Goal: Transaction & Acquisition: Obtain resource

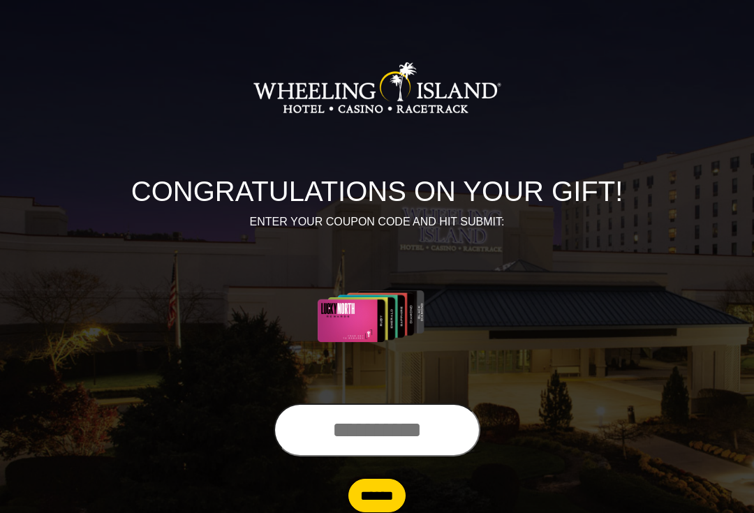
click at [373, 430] on input "text" at bounding box center [377, 430] width 207 height 53
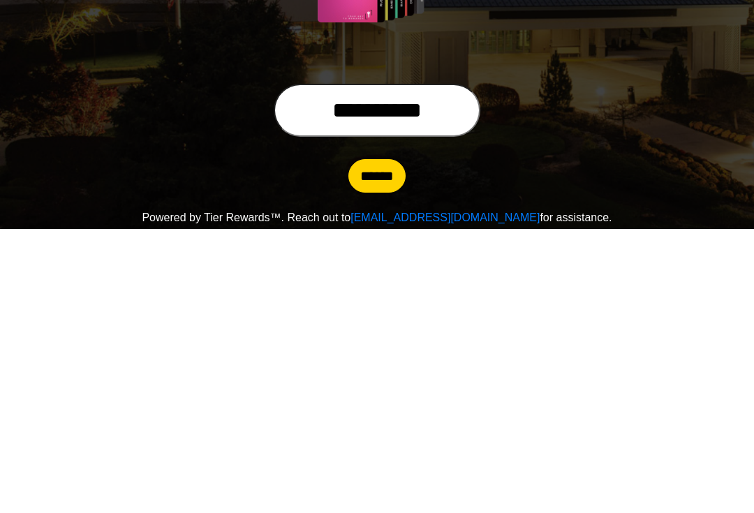
type input "**********"
click at [383, 444] on input "******" at bounding box center [377, 461] width 57 height 34
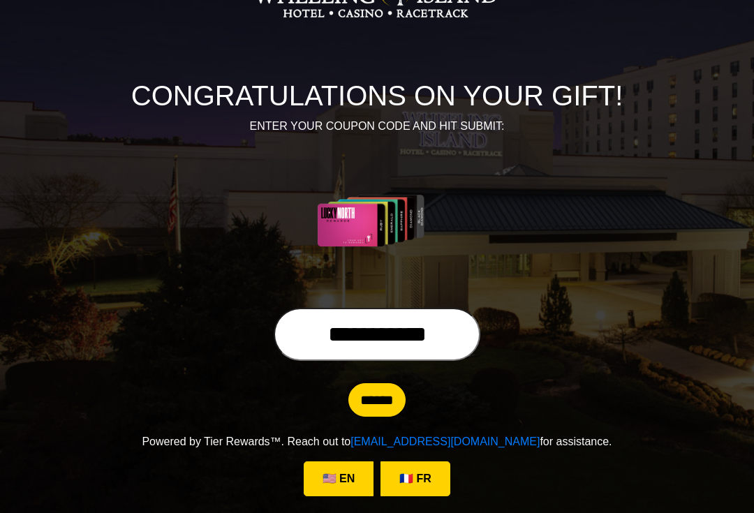
click at [378, 400] on input "******" at bounding box center [377, 400] width 57 height 34
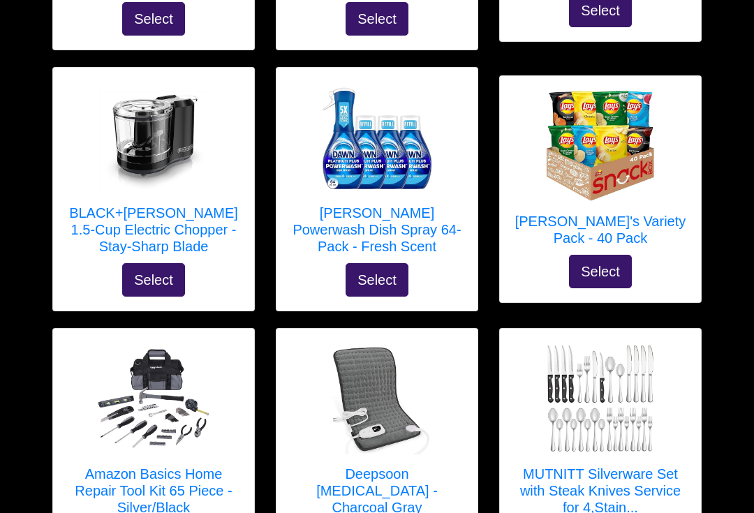
scroll to position [1208, 0]
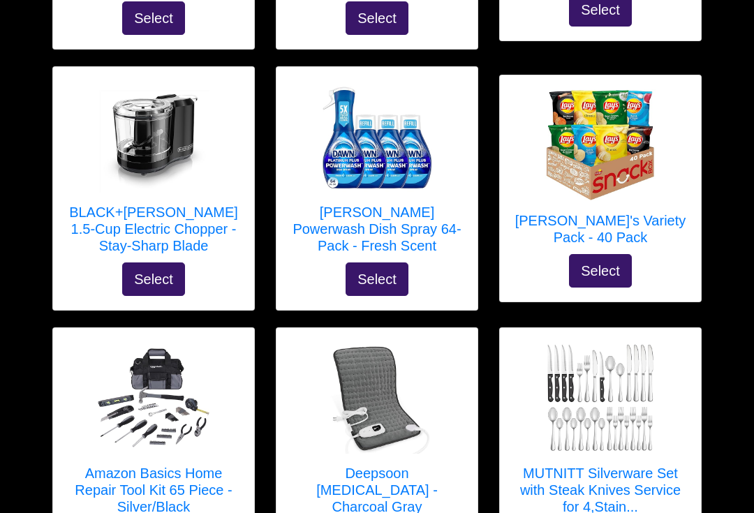
click at [401, 176] on img at bounding box center [377, 137] width 112 height 112
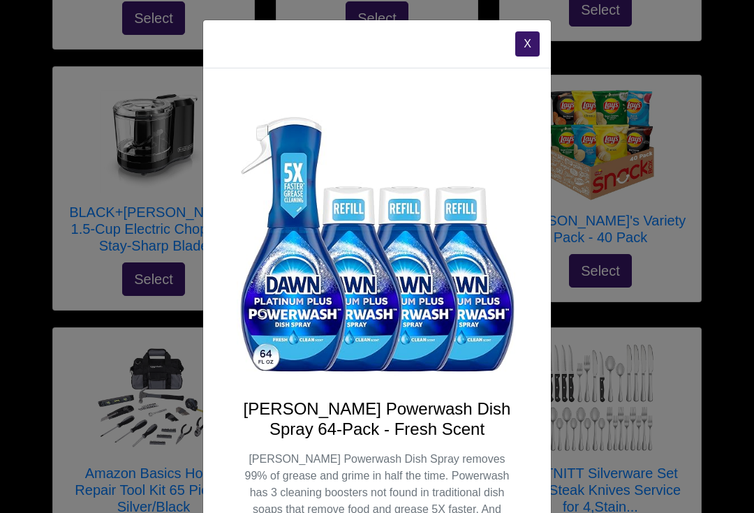
scroll to position [0, 0]
click at [533, 44] on button "X" at bounding box center [527, 43] width 24 height 25
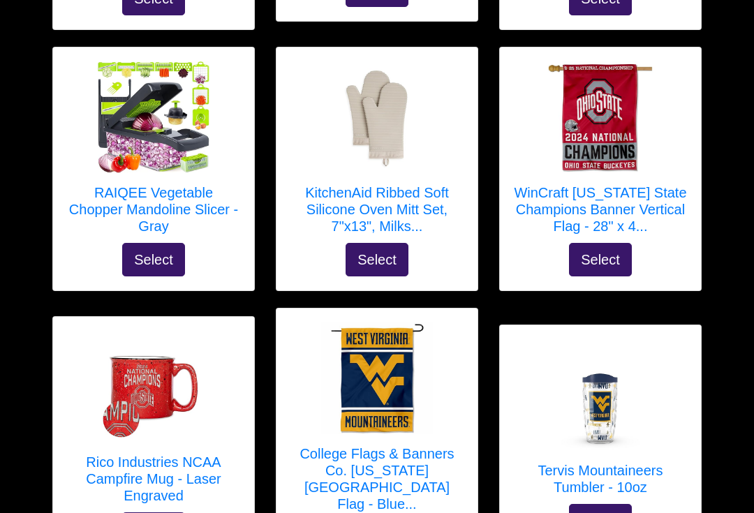
scroll to position [2011, 0]
click at [173, 112] on img at bounding box center [154, 117] width 112 height 112
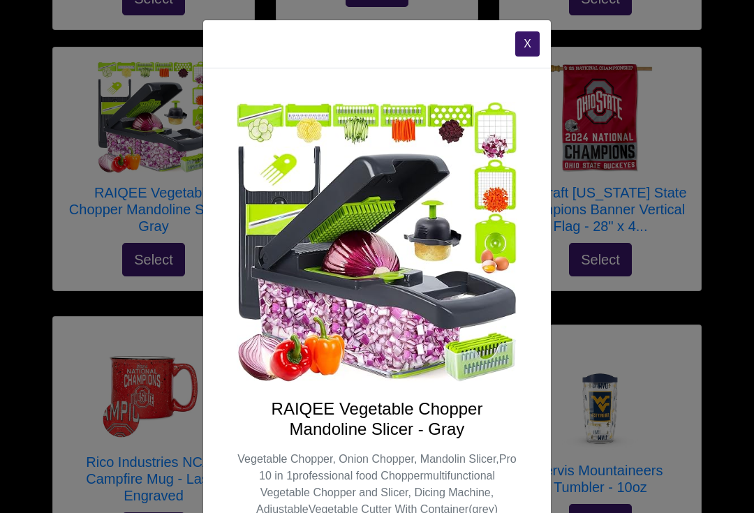
scroll to position [0, 0]
click at [535, 37] on button "X" at bounding box center [527, 43] width 24 height 25
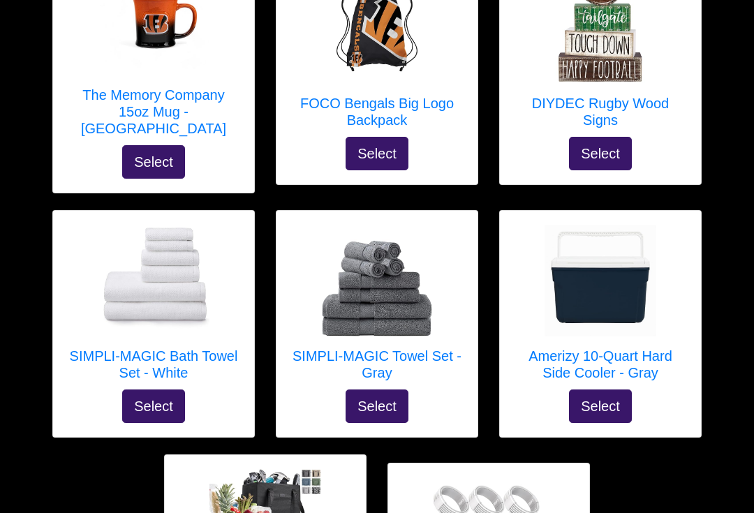
scroll to position [5209, 0]
click at [388, 237] on img at bounding box center [377, 282] width 112 height 112
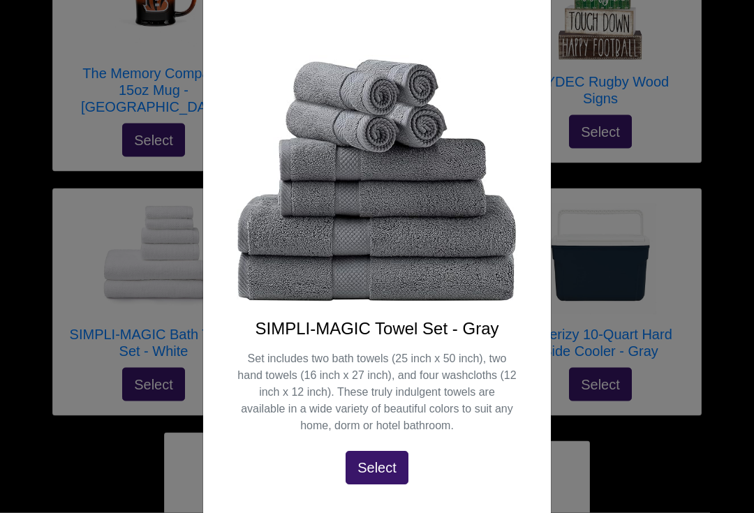
scroll to position [5224, 0]
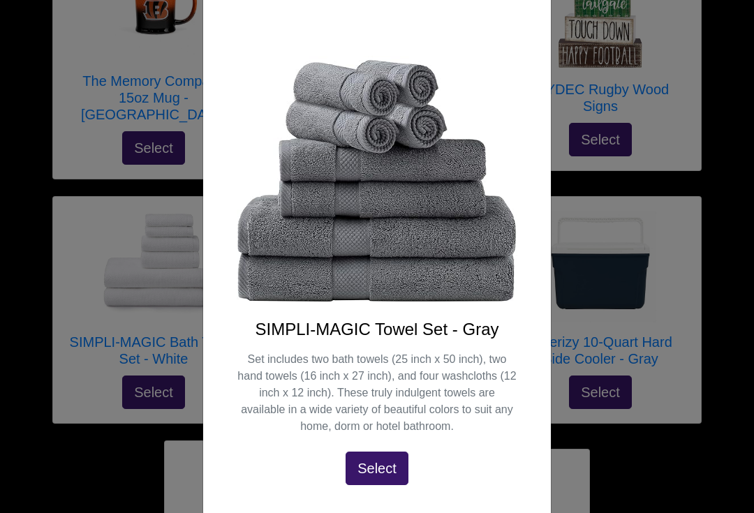
click at [22, 288] on div "X SIMPLI-MAGIC Towel Set - Gray Set includes two bath towels (25 inch x 50 inch…" at bounding box center [377, 256] width 754 height 513
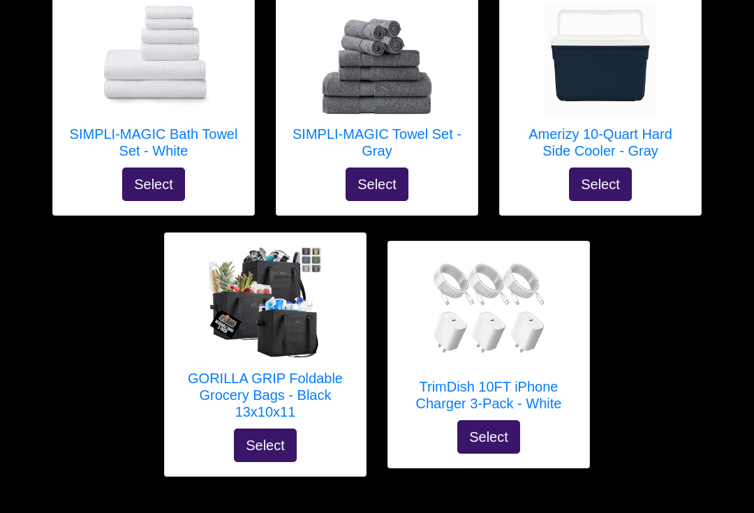
scroll to position [5433, 0]
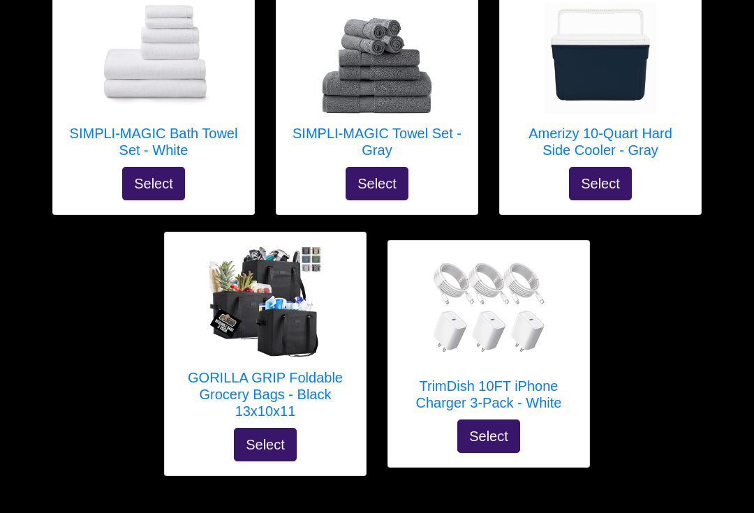
click at [509, 276] on img at bounding box center [489, 311] width 112 height 112
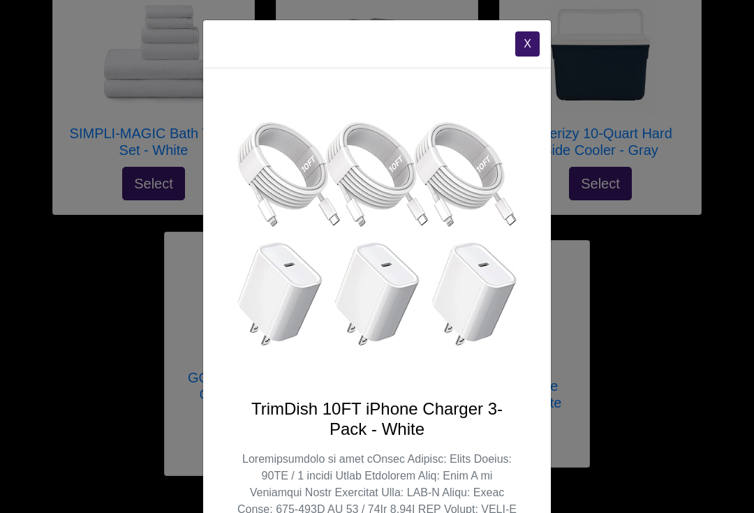
scroll to position [0, 0]
click at [532, 38] on button "X" at bounding box center [527, 43] width 24 height 25
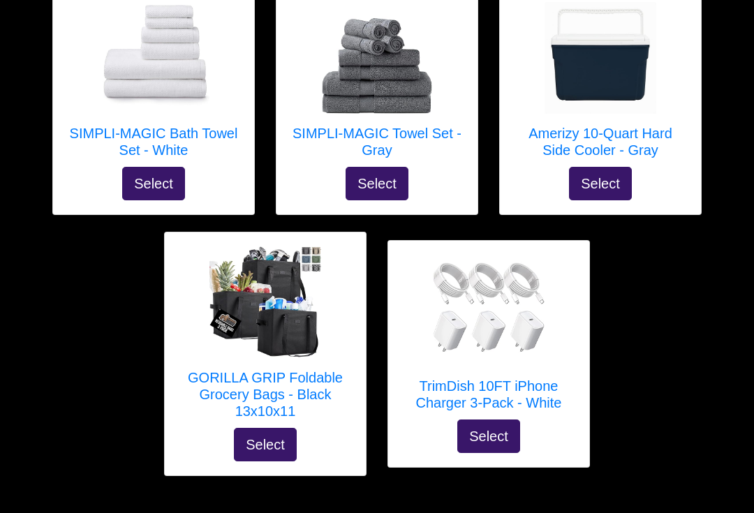
click at [533, 257] on img at bounding box center [489, 311] width 112 height 112
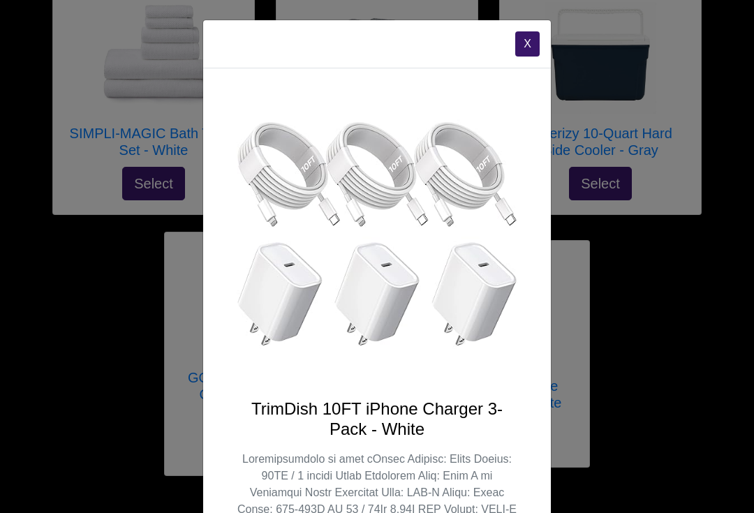
click at [530, 46] on button "X" at bounding box center [527, 43] width 24 height 25
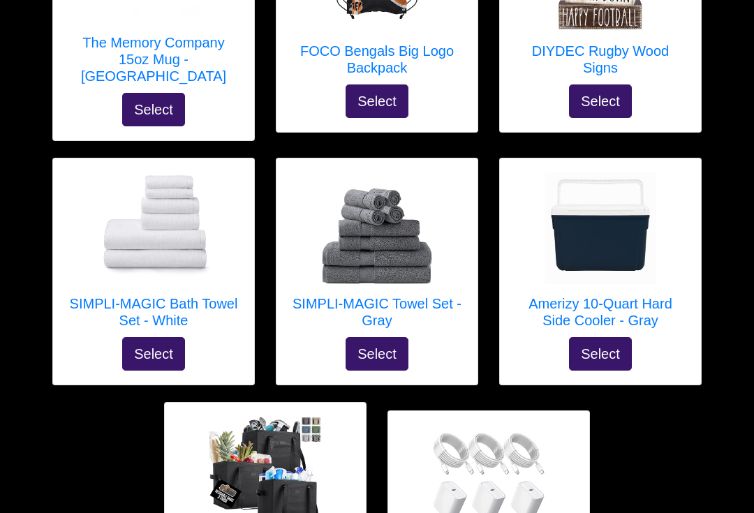
scroll to position [5265, 0]
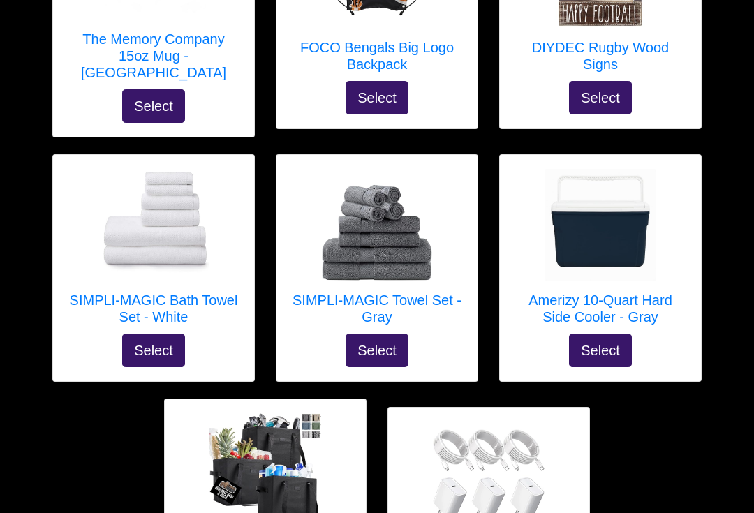
click at [183, 179] on img at bounding box center [154, 226] width 112 height 106
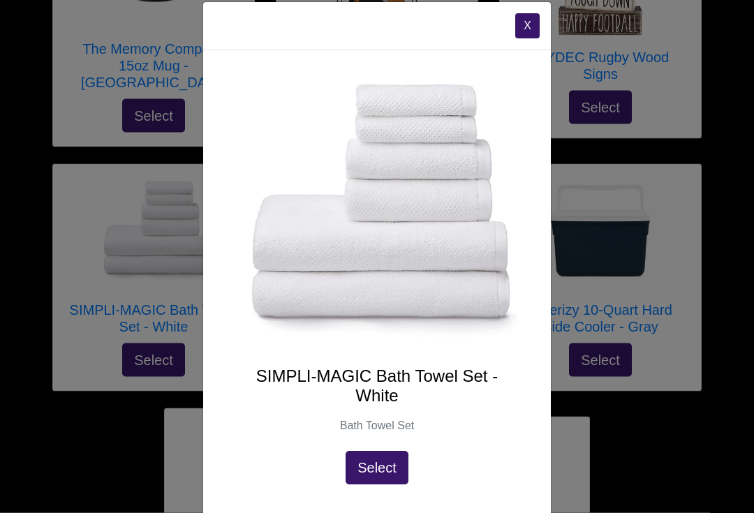
scroll to position [5256, 0]
click at [395, 423] on p "Bath Towel Set" at bounding box center [377, 426] width 281 height 17
click at [405, 396] on h4 "SIMPLI-MAGIC Bath Towel Set - White" at bounding box center [377, 387] width 281 height 41
click at [437, 212] on img at bounding box center [377, 218] width 281 height 266
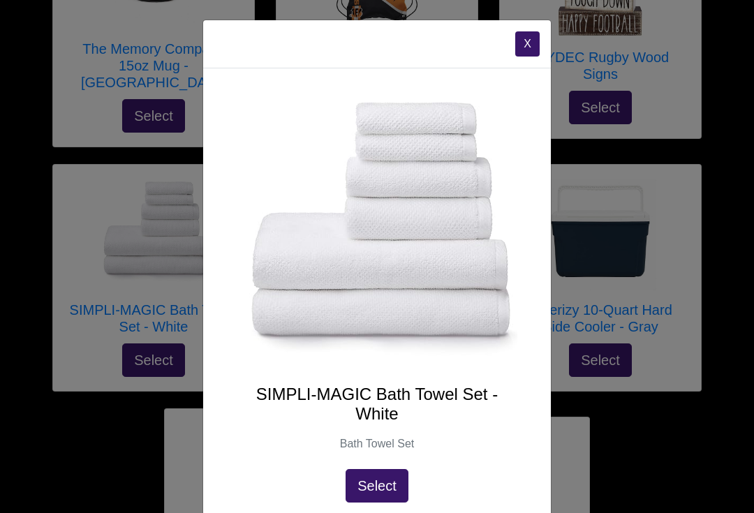
scroll to position [0, 0]
click at [96, 298] on div "X SIMPLI-MAGIC Bath Towel Set - White Bath Towel Set Select" at bounding box center [377, 256] width 754 height 513
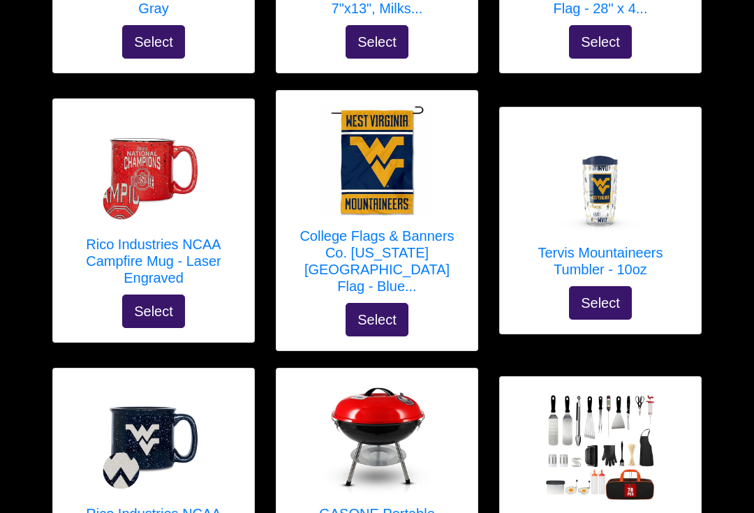
scroll to position [2226, 0]
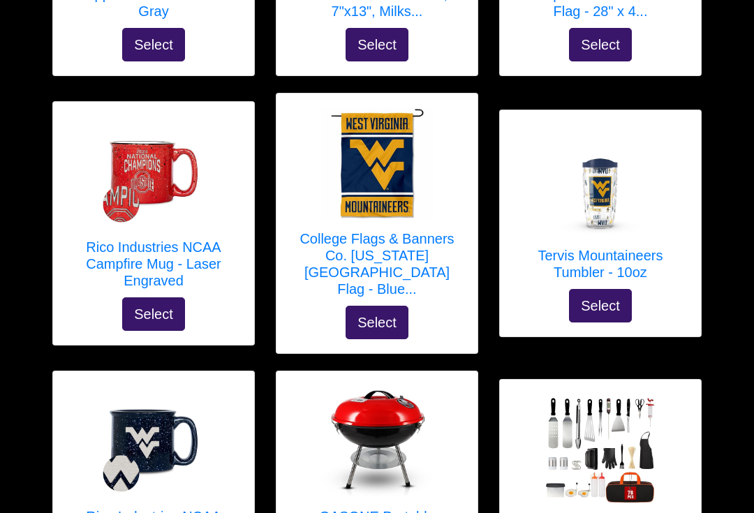
click at [608, 205] on img at bounding box center [601, 180] width 112 height 112
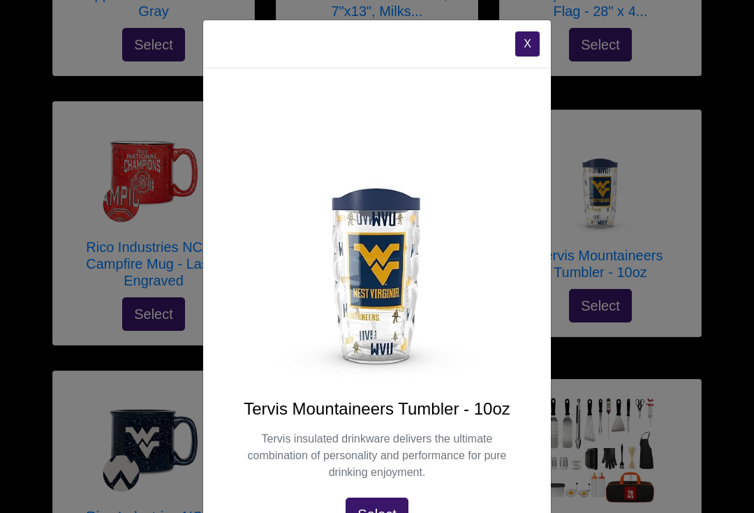
scroll to position [1, 0]
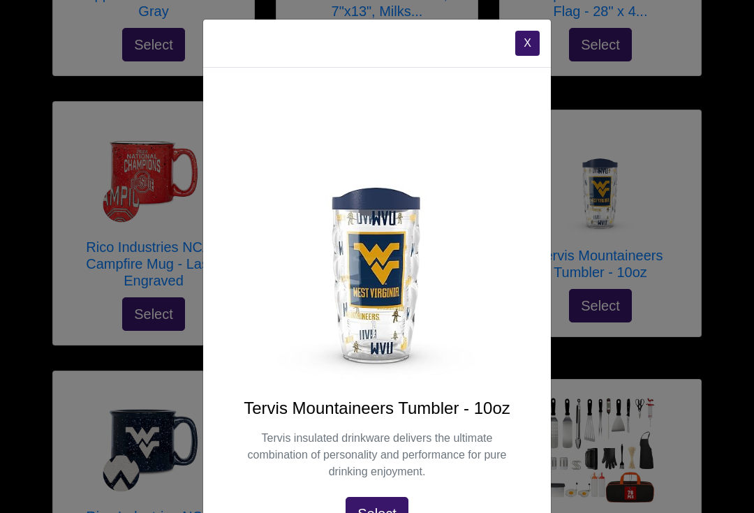
click at [538, 35] on button "X" at bounding box center [527, 43] width 24 height 25
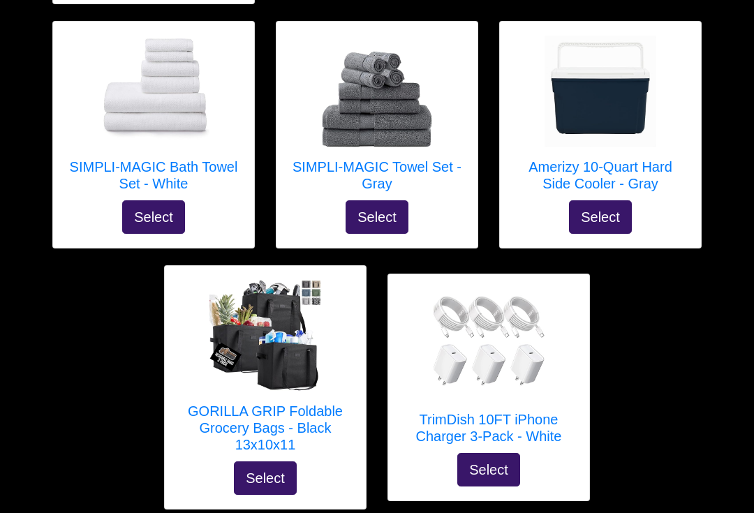
scroll to position [5399, 0]
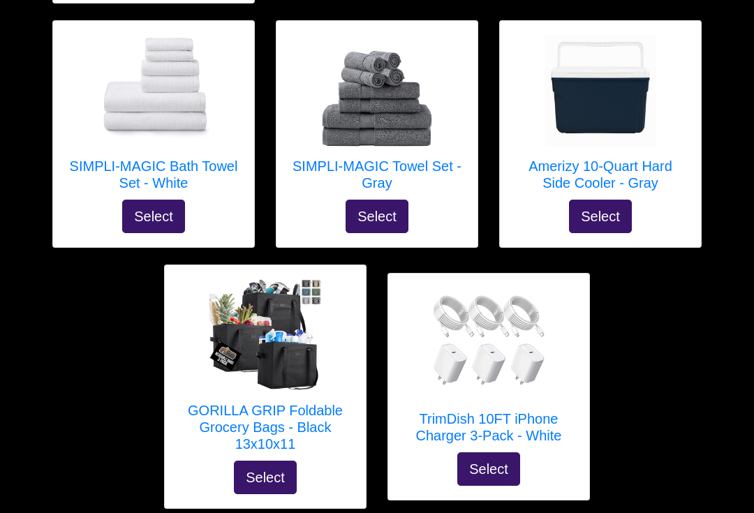
click at [302, 317] on img at bounding box center [266, 336] width 112 height 112
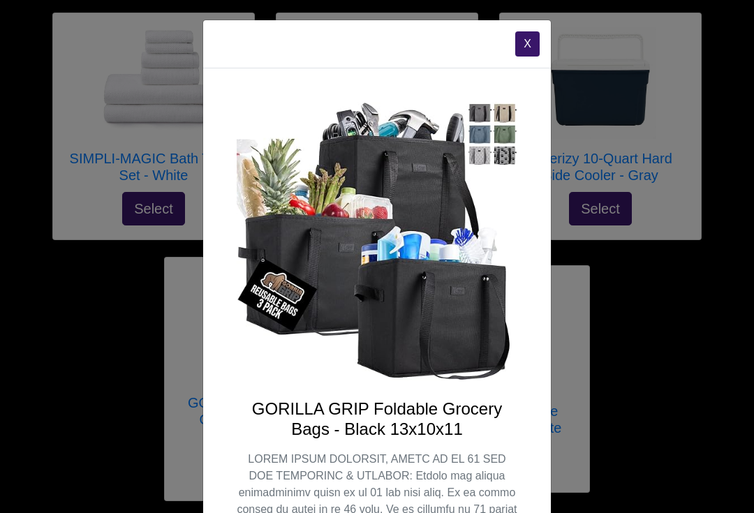
scroll to position [0, 0]
click at [533, 39] on button "X" at bounding box center [527, 43] width 24 height 25
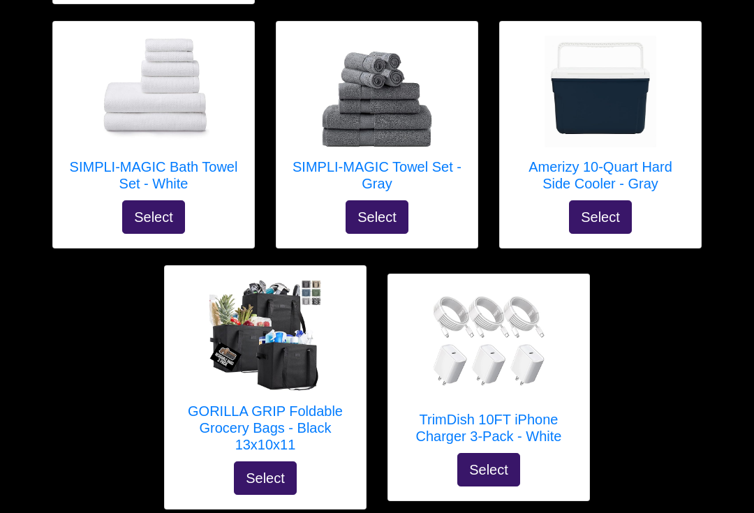
scroll to position [5433, 0]
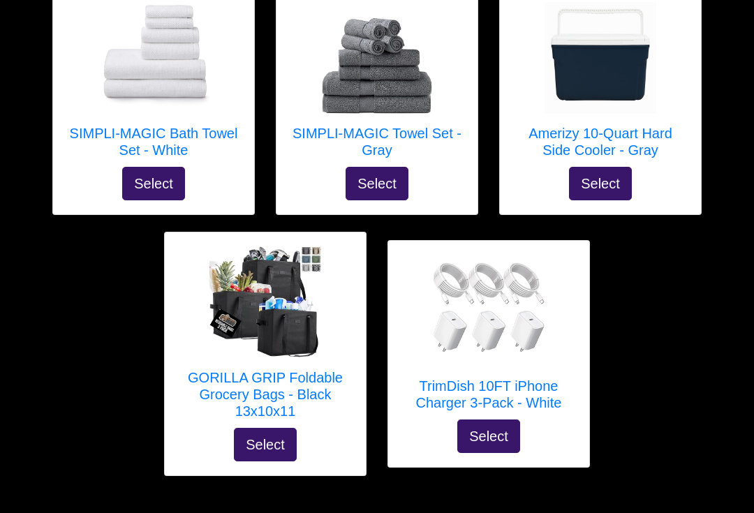
click at [493, 420] on button "Select" at bounding box center [489, 437] width 63 height 34
